Goal: Navigation & Orientation: Find specific page/section

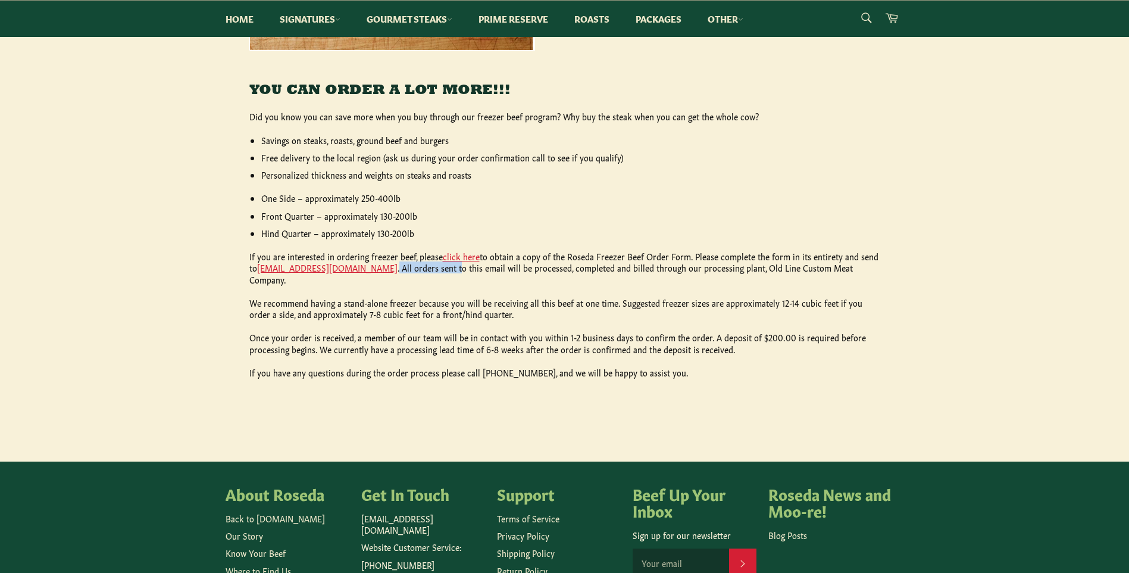
drag, startPoint x: 365, startPoint y: 268, endPoint x: 426, endPoint y: 271, distance: 60.2
click at [426, 271] on p "If you are interested in ordering freezer beef, please click here to obtain a c…" at bounding box center [564, 268] width 631 height 35
drag, startPoint x: 426, startPoint y: 271, endPoint x: 499, endPoint y: 289, distance: 75.5
click at [499, 297] on p "We recommend having a stand-alone freezer because you will be receiving all thi…" at bounding box center [564, 308] width 631 height 23
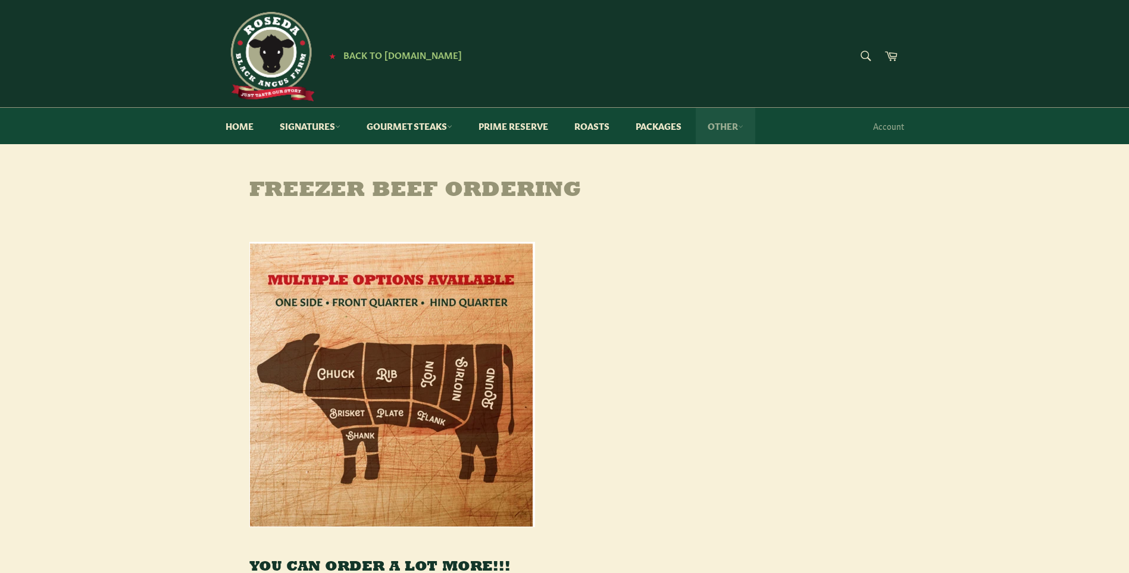
click at [740, 132] on link "Other" at bounding box center [726, 126] width 60 height 36
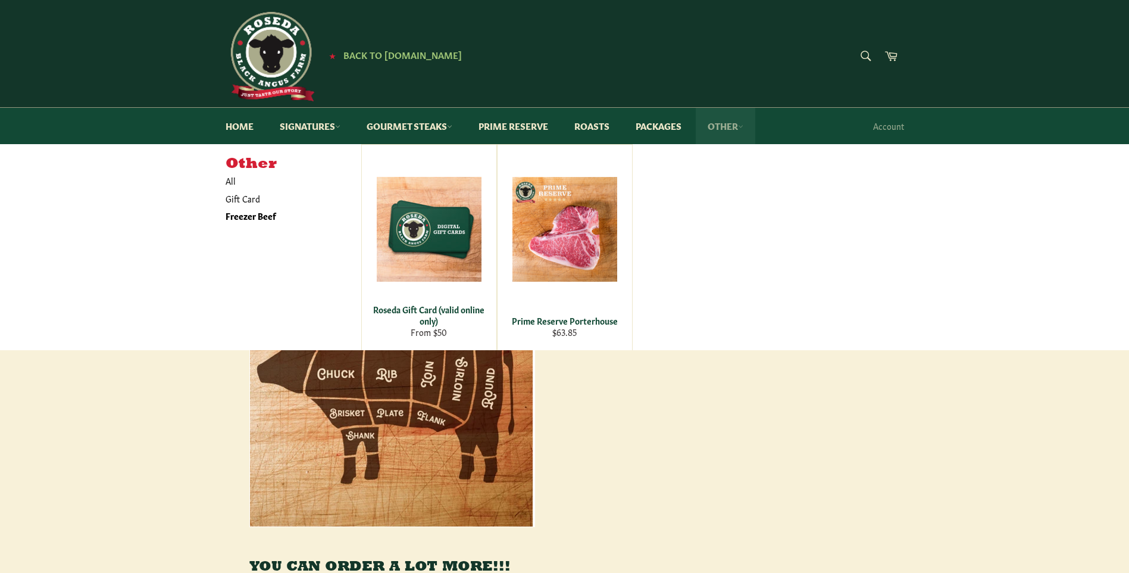
click at [740, 124] on link "Other" at bounding box center [726, 126] width 60 height 36
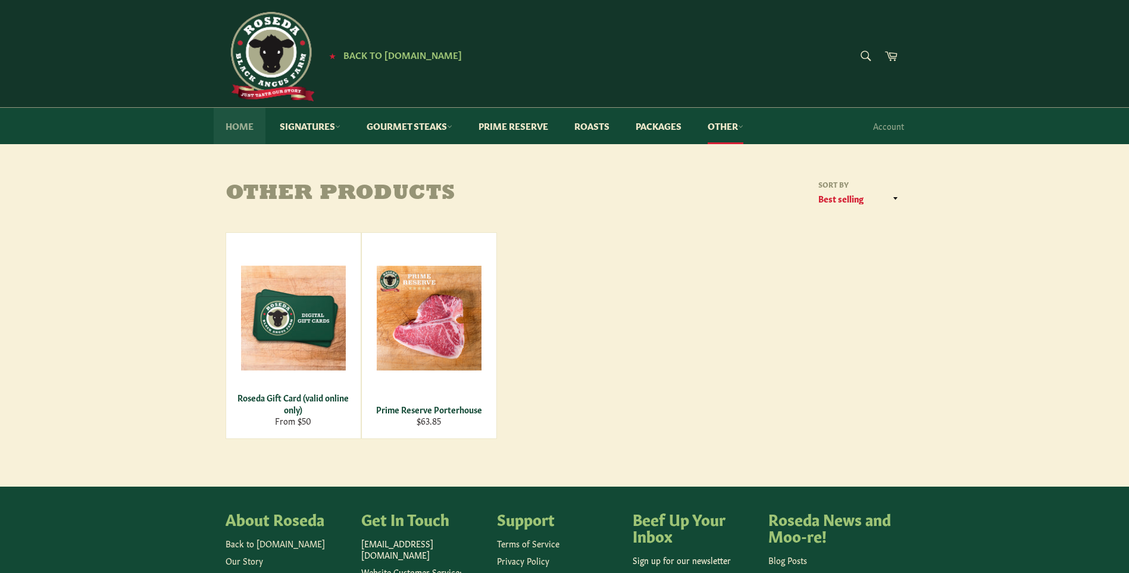
drag, startPoint x: 0, startPoint y: 0, endPoint x: 249, endPoint y: 129, distance: 280.3
click at [249, 129] on link "Home" at bounding box center [240, 126] width 52 height 36
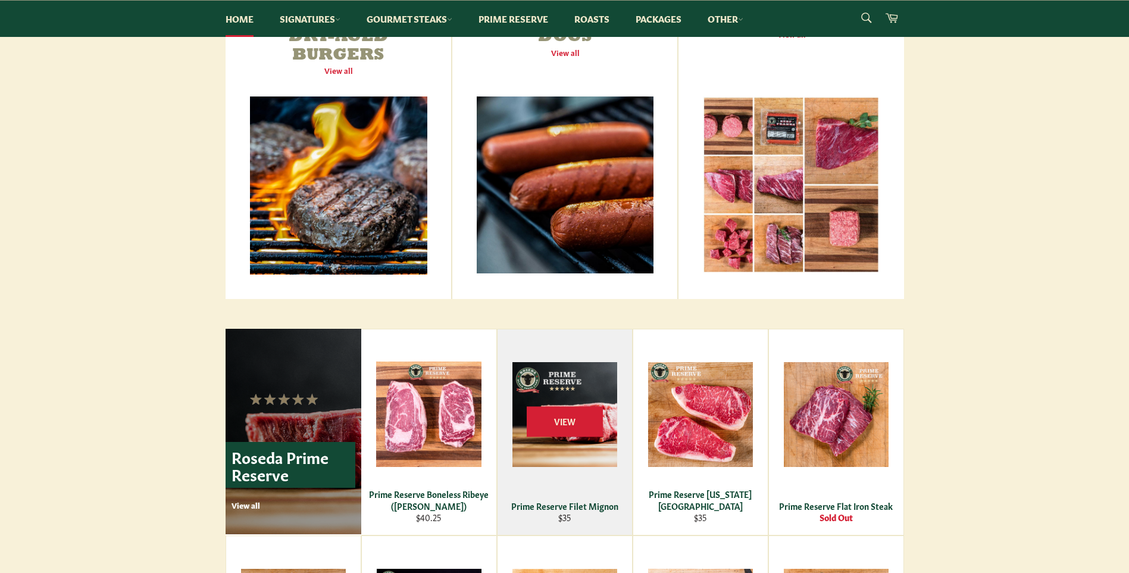
scroll to position [176, 0]
